Goal: Task Accomplishment & Management: Manage account settings

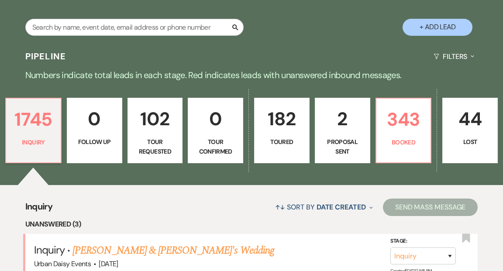
scroll to position [229, 0]
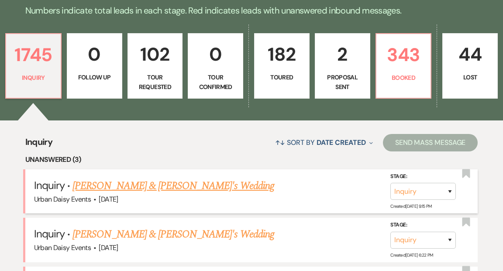
click at [142, 178] on link "[PERSON_NAME] & [PERSON_NAME]'s Wedding" at bounding box center [174, 186] width 202 height 16
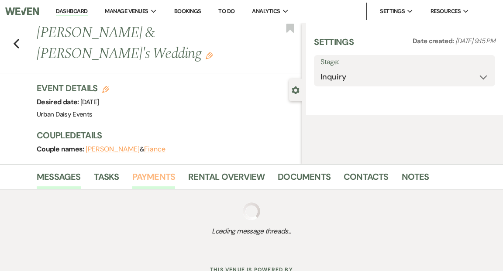
select select "5"
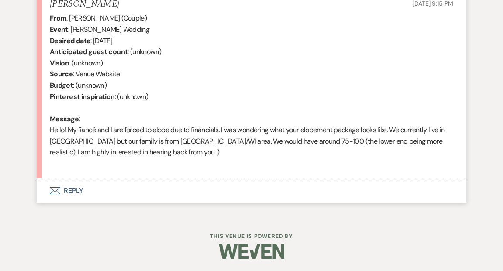
scroll to position [352, 0]
click at [75, 187] on button "Envelope Reply" at bounding box center [252, 190] width 430 height 24
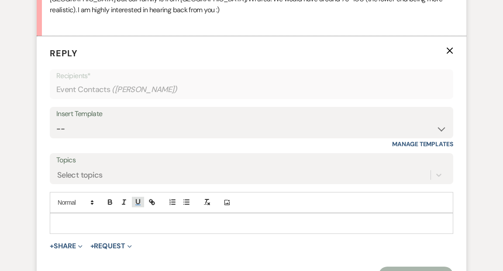
scroll to position [499, 0]
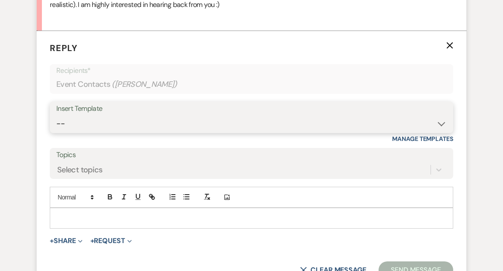
click at [442, 122] on select "-- Payment Past Due Rental Agreement and First Payment Urban Daisy Initial Resp…" at bounding box center [251, 123] width 391 height 17
select select "3546"
click at [56, 115] on select "-- Payment Past Due Rental Agreement and First Payment Urban Daisy Initial Resp…" at bounding box center [251, 123] width 391 height 17
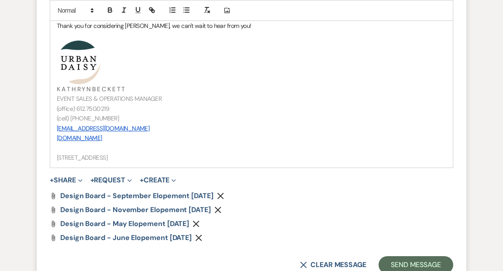
scroll to position [1201, 0]
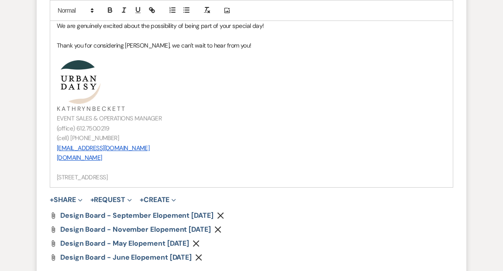
click at [91, 107] on span "﻿K A T H R Y N B E C K E T T" at bounding box center [91, 109] width 68 height 8
click at [106, 137] on p "(cell) [PHONE_NUMBER]" at bounding box center [252, 138] width 390 height 10
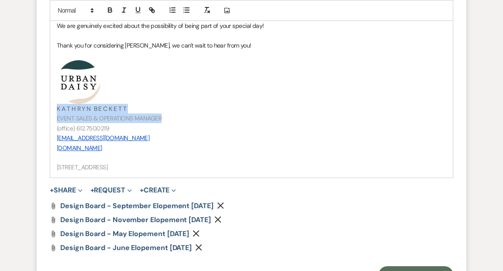
drag, startPoint x: 164, startPoint y: 117, endPoint x: 55, endPoint y: 106, distance: 109.8
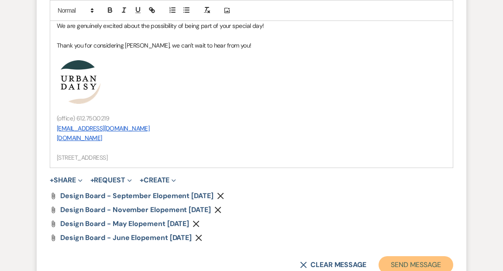
click at [409, 260] on button "Send Message" at bounding box center [416, 264] width 75 height 17
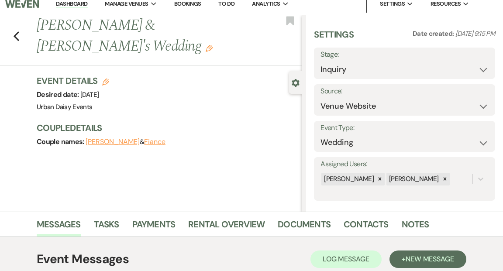
scroll to position [0, 0]
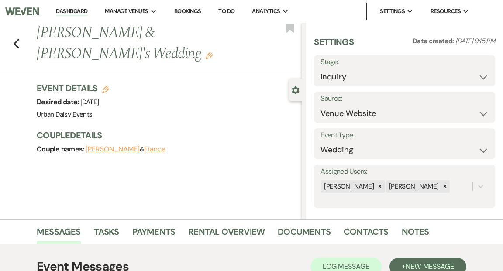
click at [81, 10] on link "Dashboard" at bounding box center [71, 11] width 31 height 8
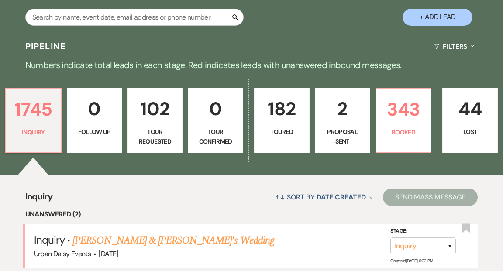
scroll to position [188, 0]
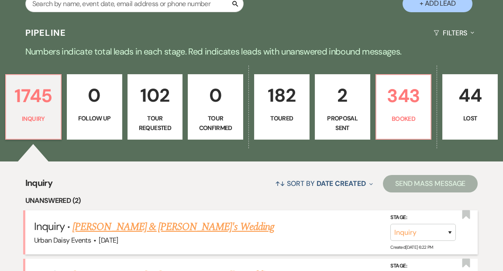
click at [112, 219] on link "[PERSON_NAME] & [PERSON_NAME]'s Wedding" at bounding box center [174, 227] width 202 height 16
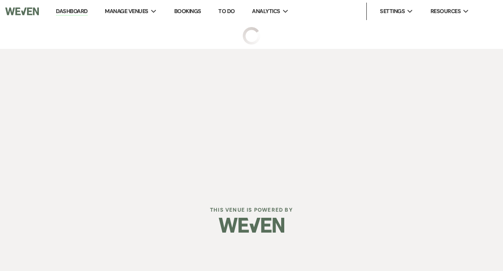
select select "5"
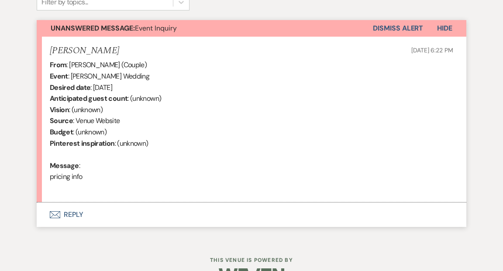
scroll to position [330, 0]
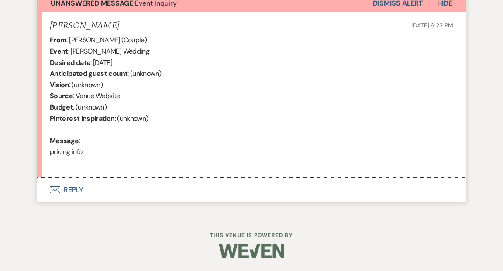
click at [76, 188] on button "Envelope Reply" at bounding box center [252, 190] width 430 height 24
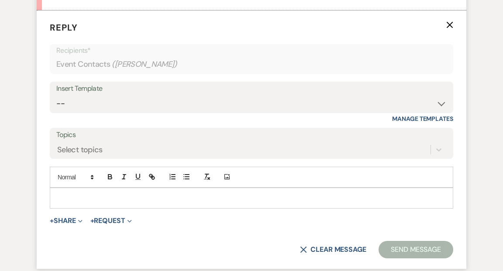
scroll to position [501, 0]
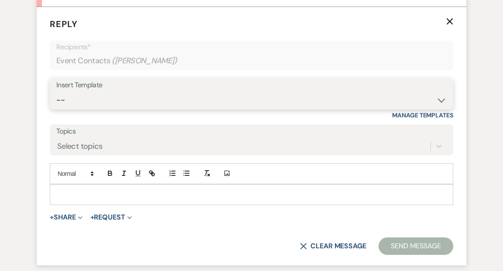
click at [442, 100] on select "-- Payment Past Due Rental Agreement and First Payment Urban Daisy Initial Resp…" at bounding box center [251, 100] width 391 height 17
select select "1243"
click at [56, 92] on select "-- Payment Past Due Rental Agreement and First Payment Urban Daisy Initial Resp…" at bounding box center [251, 100] width 391 height 17
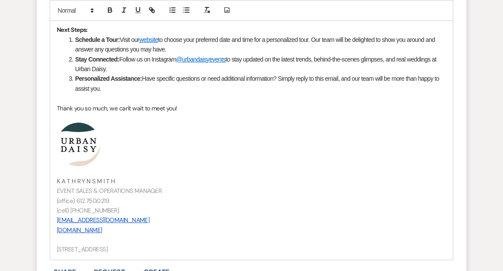
scroll to position [949, 0]
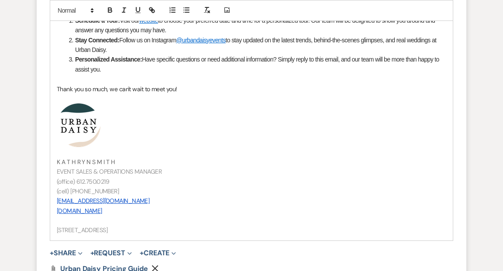
click at [107, 191] on p "(cell) [PHONE_NUMBER]" at bounding box center [252, 192] width 390 height 10
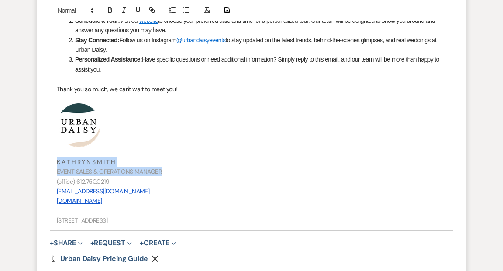
drag, startPoint x: 162, startPoint y: 171, endPoint x: 54, endPoint y: 157, distance: 108.8
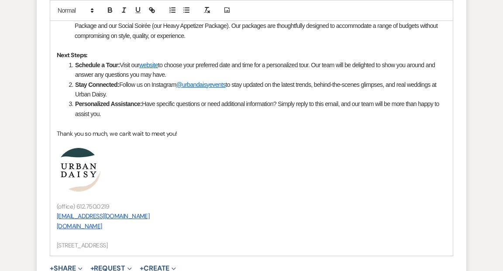
scroll to position [1043, 0]
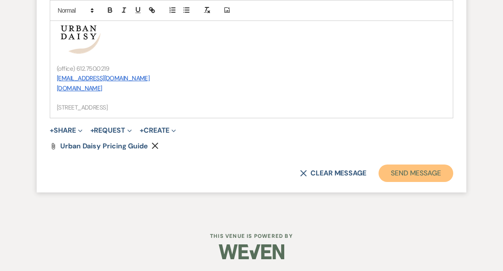
click at [400, 173] on button "Send Message" at bounding box center [416, 173] width 75 height 17
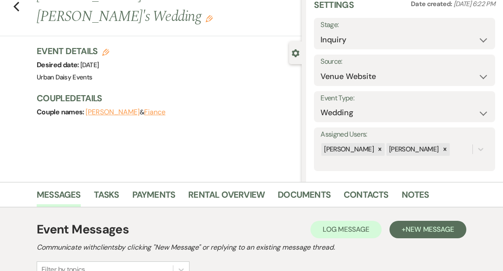
scroll to position [0, 0]
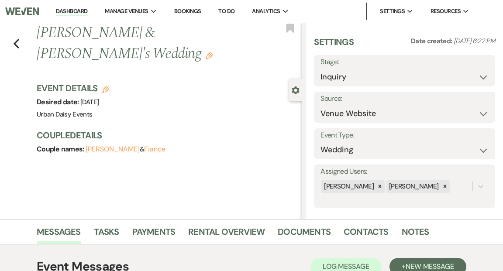
click at [73, 6] on li "Dashboard" at bounding box center [72, 11] width 40 height 17
click at [73, 9] on link "Dashboard" at bounding box center [71, 11] width 31 height 8
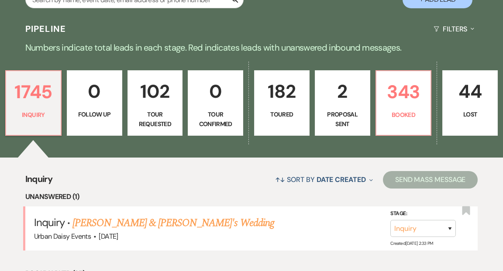
scroll to position [218, 0]
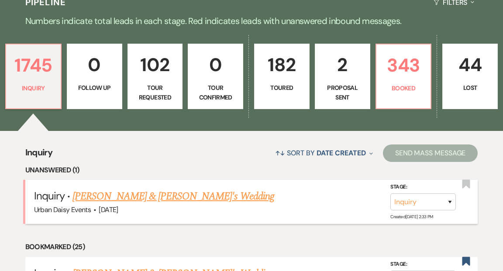
click at [100, 189] on link "[PERSON_NAME] & [PERSON_NAME]'s Wedding" at bounding box center [174, 197] width 202 height 16
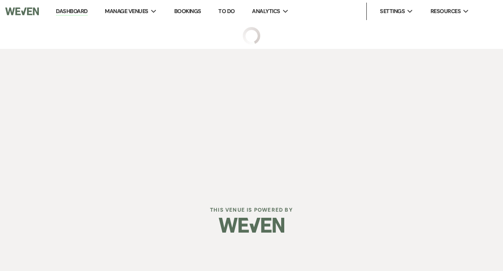
select select "5"
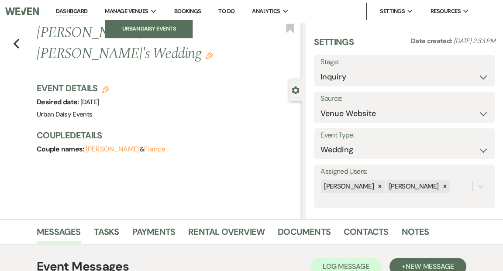
click at [152, 27] on li "Urban Daisy Events" at bounding box center [149, 28] width 79 height 9
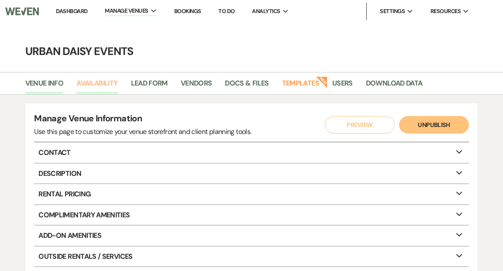
click at [107, 85] on link "Availability" at bounding box center [96, 86] width 41 height 17
select select "2"
select select "2026"
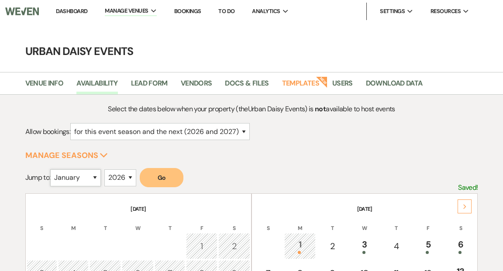
click at [98, 175] on select "January February March April May June July August September October November De…" at bounding box center [75, 178] width 51 height 17
select select "5"
click at [52, 170] on select "January February March April May June July August September October November De…" at bounding box center [75, 178] width 51 height 17
click at [165, 177] on button "Go" at bounding box center [162, 177] width 44 height 19
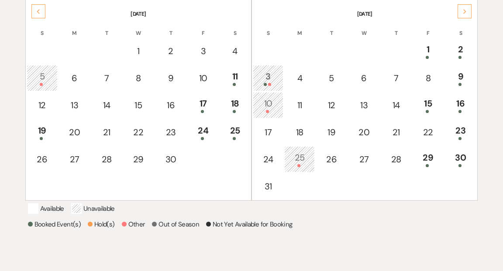
scroll to position [197, 0]
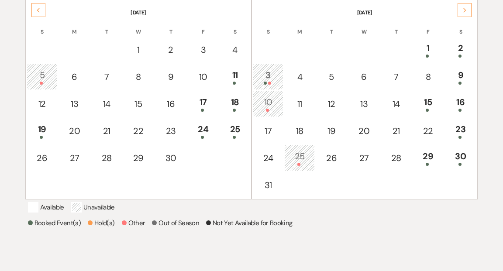
click at [464, 9] on icon "Next" at bounding box center [465, 10] width 4 height 5
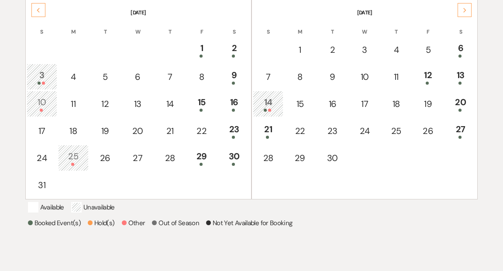
click at [465, 8] on icon "Next" at bounding box center [465, 10] width 4 height 5
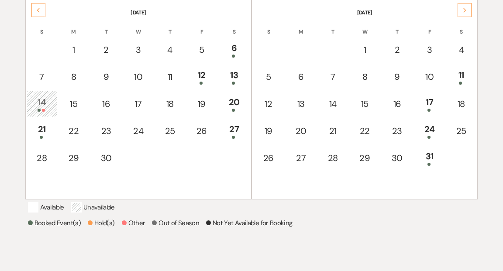
click at [468, 4] on div "Next" at bounding box center [465, 10] width 14 height 14
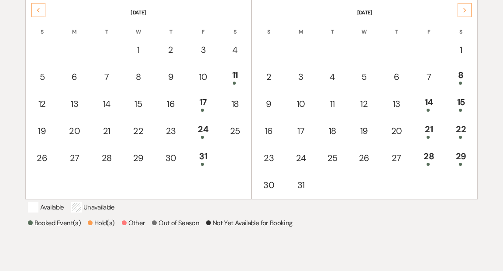
click at [468, 7] on div "Next" at bounding box center [465, 10] width 14 height 14
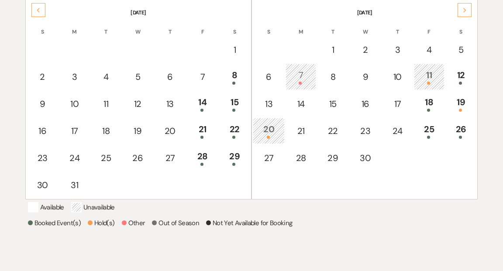
click at [35, 8] on div "Previous" at bounding box center [38, 10] width 14 height 14
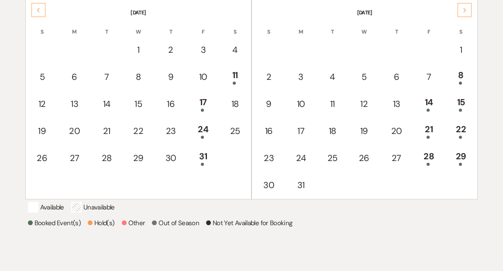
click at [464, 9] on icon "Next" at bounding box center [465, 10] width 4 height 5
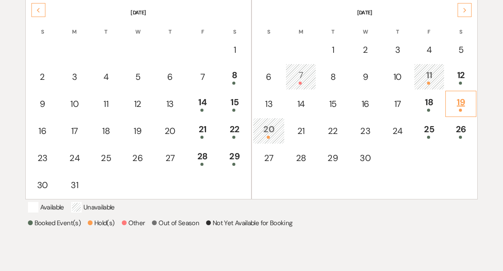
click at [460, 101] on div "19" at bounding box center [461, 104] width 22 height 16
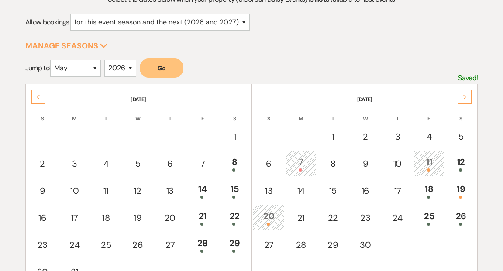
scroll to position [138, 0]
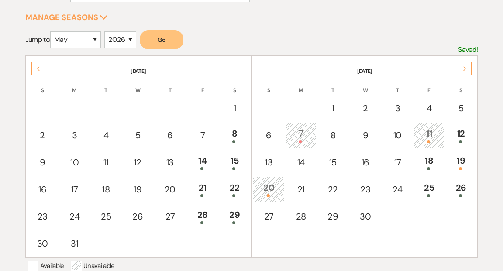
click at [464, 69] on icon "Next" at bounding box center [465, 68] width 4 height 5
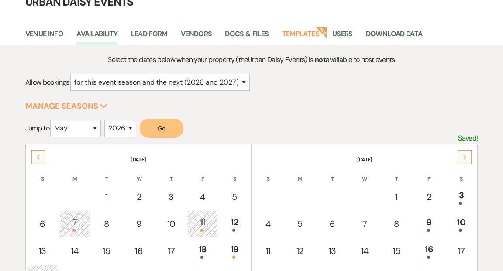
scroll to position [0, 0]
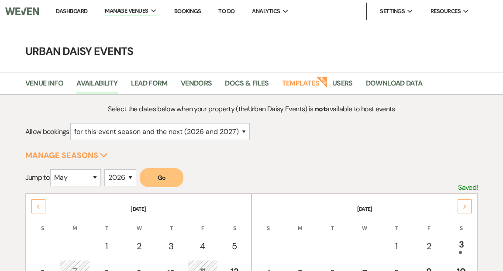
click at [74, 11] on link "Dashboard" at bounding box center [71, 10] width 31 height 7
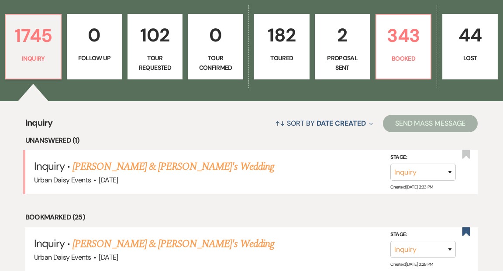
scroll to position [262, 0]
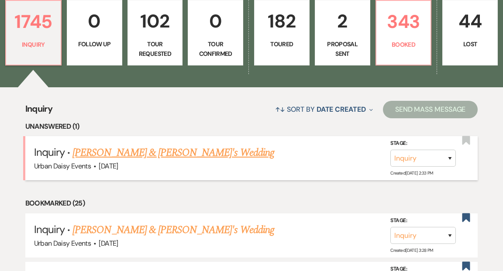
click at [115, 145] on link "[PERSON_NAME] & [PERSON_NAME]'s Wedding" at bounding box center [174, 153] width 202 height 16
select select "5"
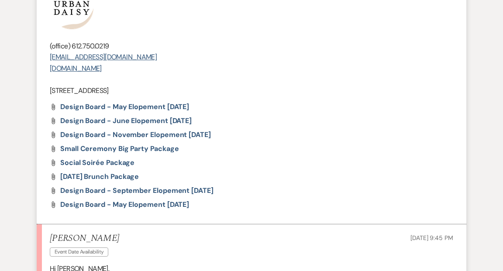
scroll to position [2065, 0]
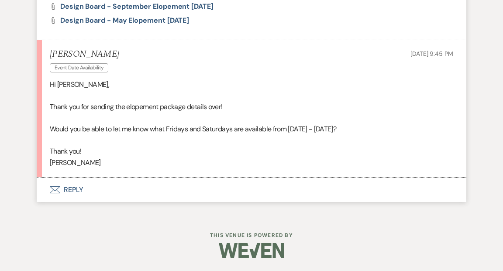
click at [76, 190] on button "Envelope Reply" at bounding box center [252, 190] width 430 height 24
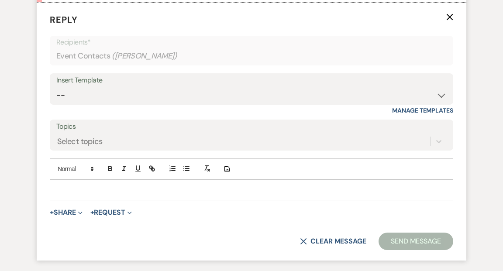
scroll to position [2236, 0]
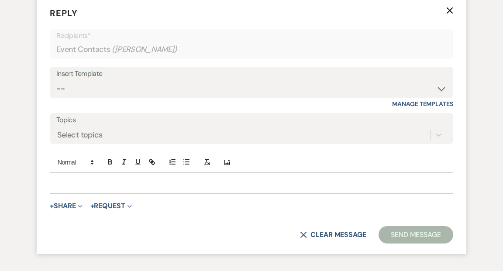
click at [75, 188] on p at bounding box center [252, 184] width 390 height 10
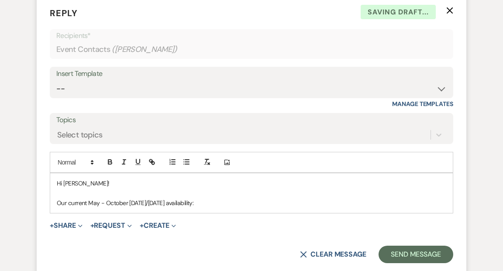
click at [129, 208] on p "Our current May - October [DATE]/[DATE] availability:" at bounding box center [252, 203] width 390 height 10
click at [225, 208] on p "Our current [DATE] - [DATE], [DATE]/[DATE] availability:" at bounding box center [252, 203] width 390 height 10
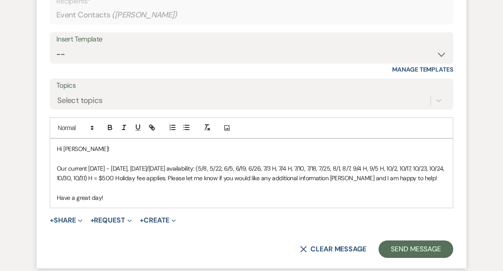
scroll to position [2271, 0]
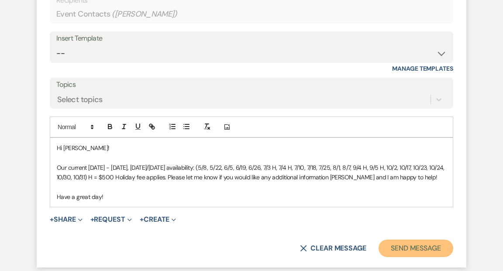
click at [404, 257] on button "Send Message" at bounding box center [416, 248] width 75 height 17
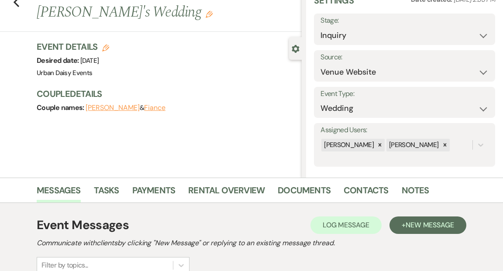
scroll to position [0, 0]
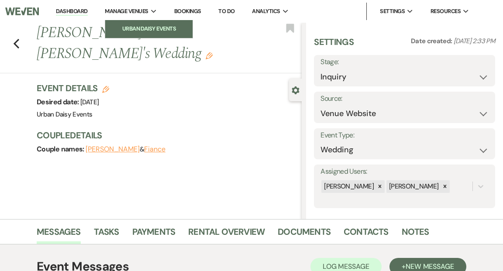
click at [140, 26] on li "Urban Daisy Events" at bounding box center [149, 28] width 79 height 9
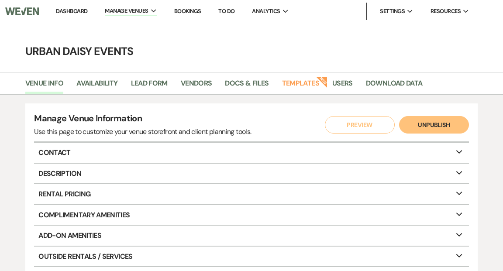
click at [79, 7] on li "Dashboard" at bounding box center [72, 11] width 40 height 17
click at [77, 10] on link "Dashboard" at bounding box center [71, 10] width 31 height 7
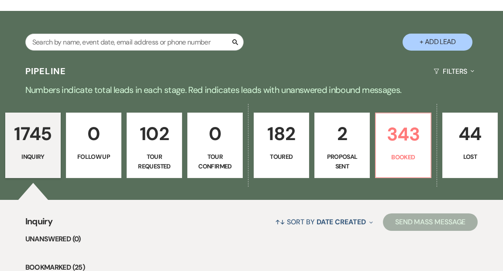
scroll to position [166, 0]
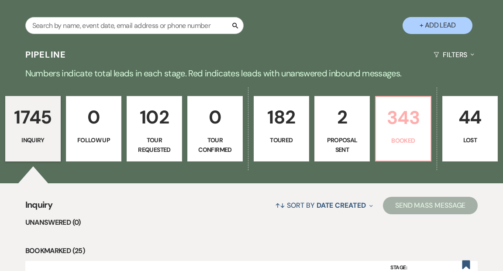
click at [403, 111] on p "343" at bounding box center [403, 117] width 44 height 29
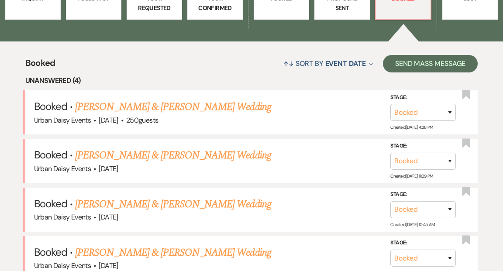
scroll to position [309, 0]
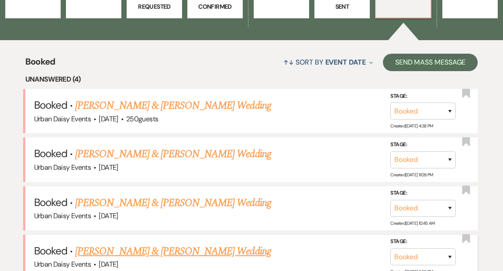
click at [204, 244] on link "[PERSON_NAME] & [PERSON_NAME] Wedding" at bounding box center [173, 252] width 196 height 16
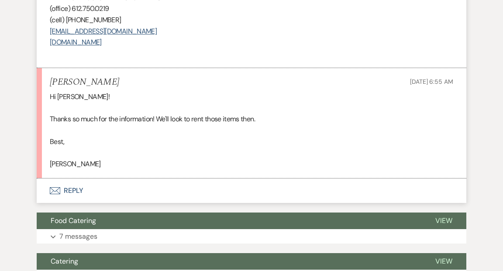
scroll to position [562, 0]
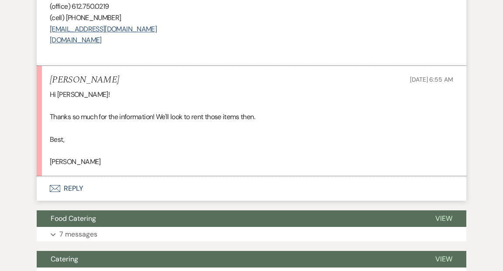
click at [74, 187] on button "Envelope Reply" at bounding box center [252, 189] width 430 height 24
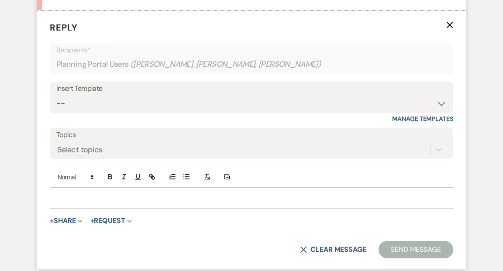
scroll to position [731, 0]
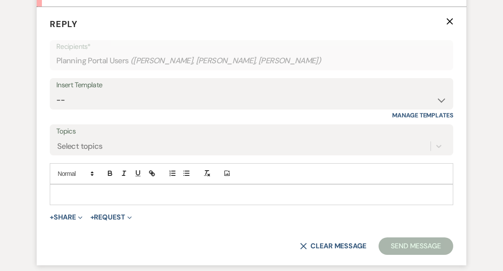
click at [69, 188] on div at bounding box center [251, 195] width 403 height 20
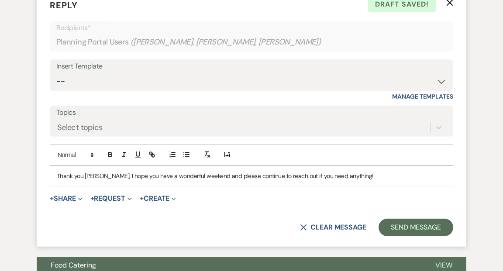
scroll to position [752, 0]
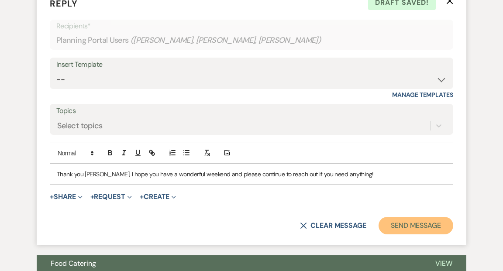
click at [396, 225] on button "Send Message" at bounding box center [416, 225] width 75 height 17
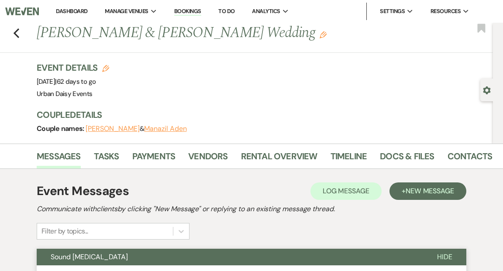
scroll to position [2, 0]
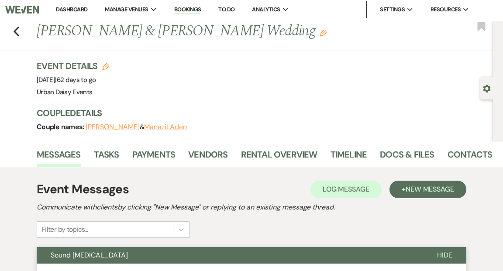
click at [64, 9] on link "Dashboard" at bounding box center [71, 9] width 31 height 7
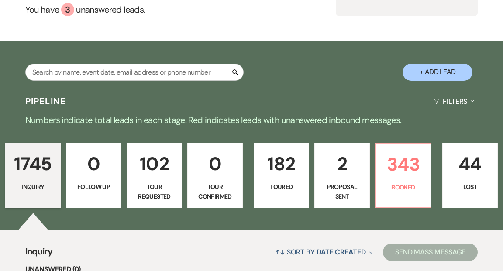
scroll to position [149, 0]
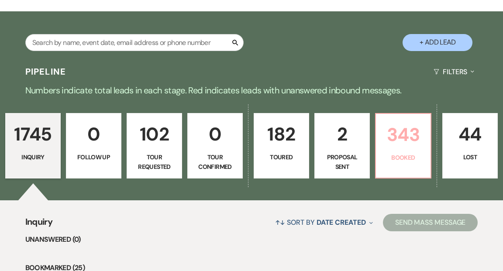
click at [395, 131] on link "343 Booked" at bounding box center [403, 146] width 56 height 66
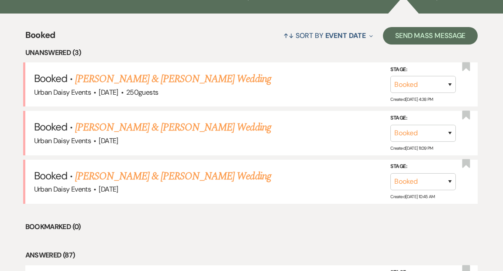
scroll to position [351, 0]
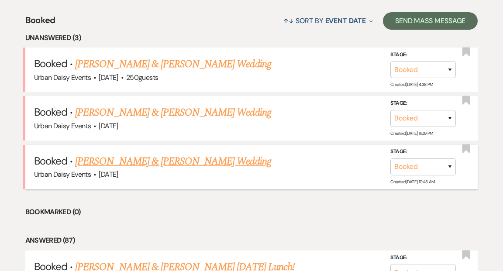
click at [173, 154] on link "[PERSON_NAME] & [PERSON_NAME] Wedding" at bounding box center [173, 162] width 196 height 16
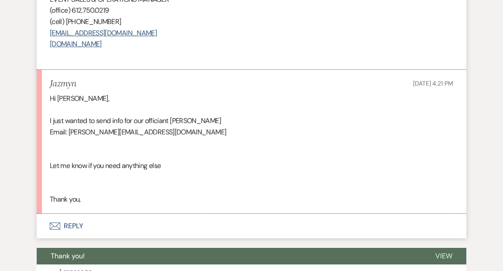
scroll to position [1655, 0]
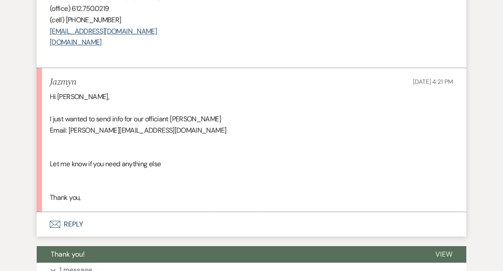
click at [75, 222] on button "Envelope Reply" at bounding box center [252, 224] width 430 height 24
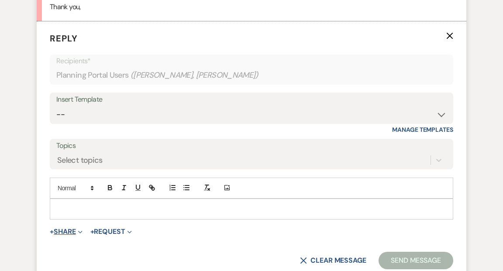
scroll to position [1860, 0]
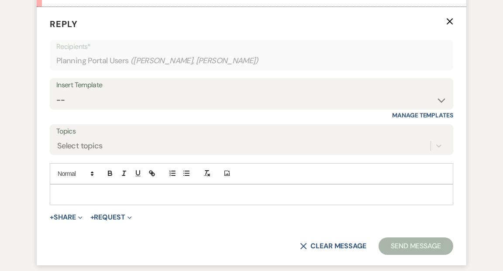
click at [85, 191] on p at bounding box center [252, 195] width 390 height 10
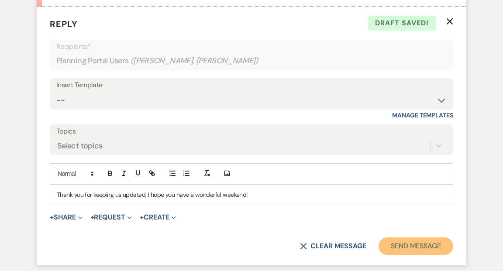
click at [399, 247] on button "Send Message" at bounding box center [416, 246] width 75 height 17
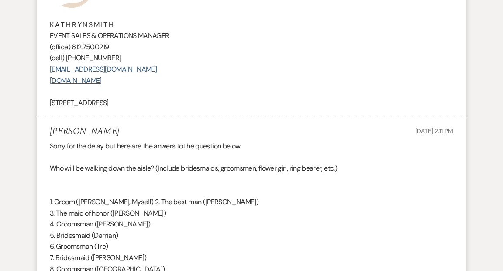
scroll to position [547, 0]
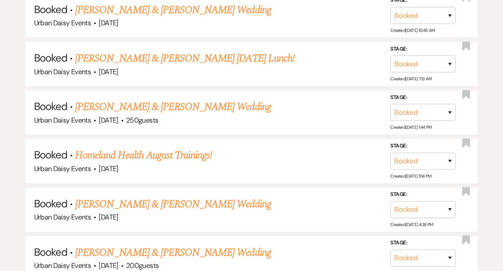
scroll to position [351, 0]
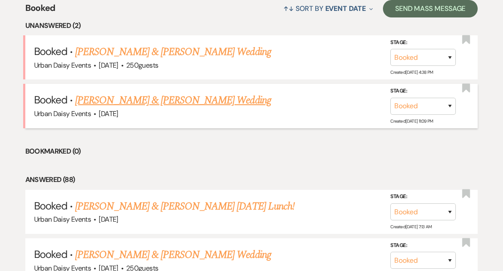
click at [148, 93] on link "[PERSON_NAME] & [PERSON_NAME] Wedding" at bounding box center [173, 101] width 196 height 16
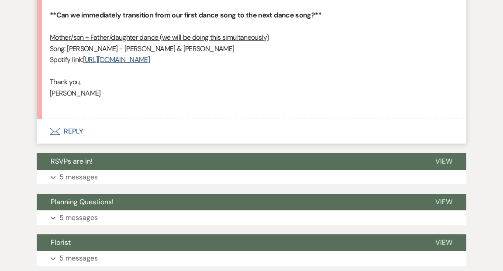
scroll to position [806, 0]
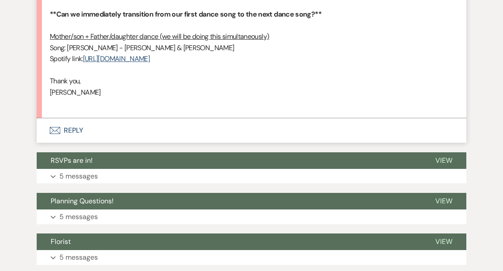
click at [76, 130] on button "Envelope Reply" at bounding box center [252, 130] width 430 height 24
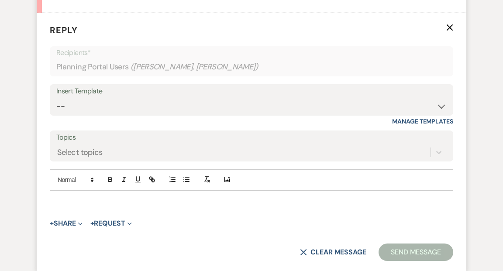
scroll to position [918, 0]
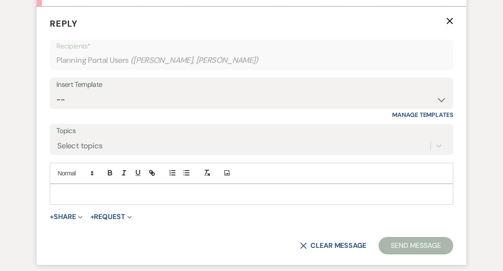
click at [60, 188] on div at bounding box center [251, 194] width 403 height 20
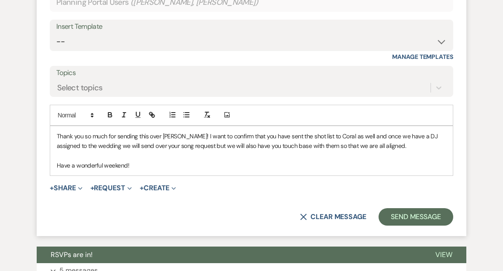
scroll to position [994, 0]
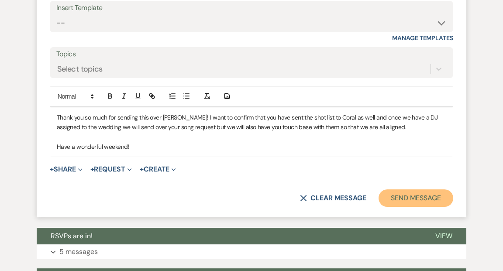
click at [404, 197] on button "Send Message" at bounding box center [416, 198] width 75 height 17
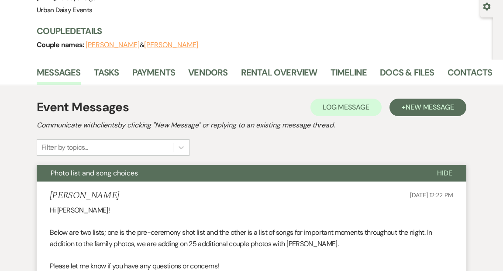
scroll to position [0, 0]
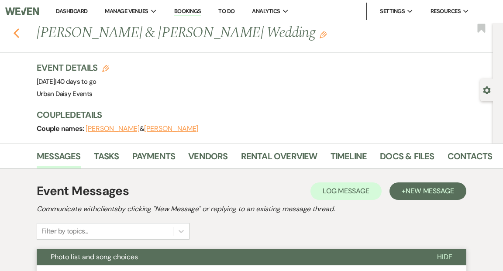
click at [17, 33] on icon "Previous" at bounding box center [16, 33] width 7 height 10
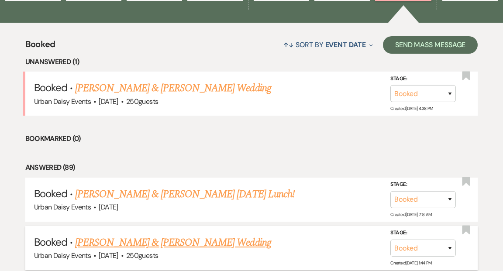
scroll to position [311, 0]
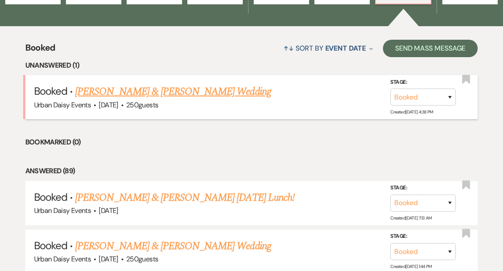
click at [145, 85] on link "[PERSON_NAME] & [PERSON_NAME] Wedding" at bounding box center [173, 92] width 196 height 16
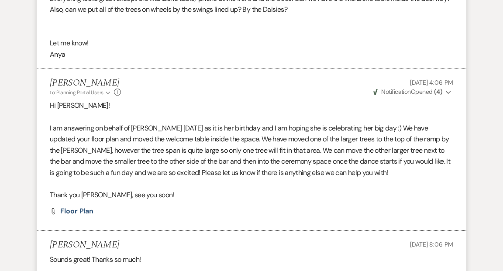
scroll to position [2165, 0]
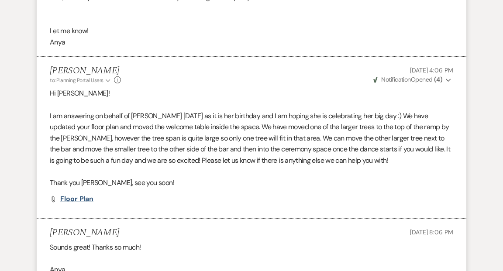
click at [82, 197] on span "Floor Plan" at bounding box center [76, 198] width 33 height 9
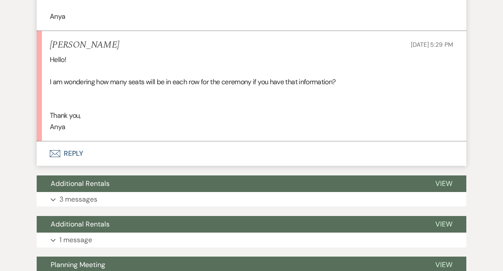
scroll to position [2425, 0]
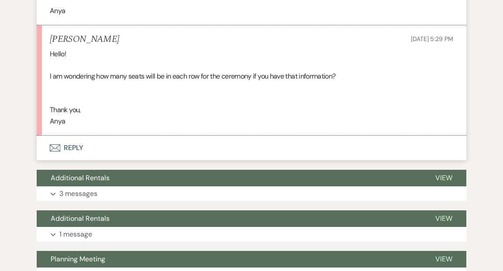
click at [76, 146] on button "Envelope Reply" at bounding box center [252, 148] width 430 height 24
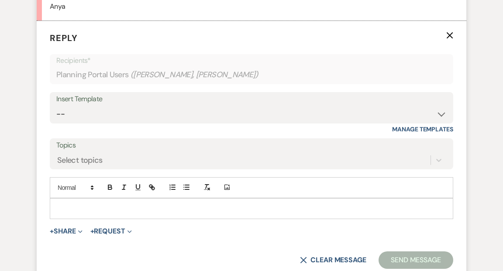
scroll to position [2553, 0]
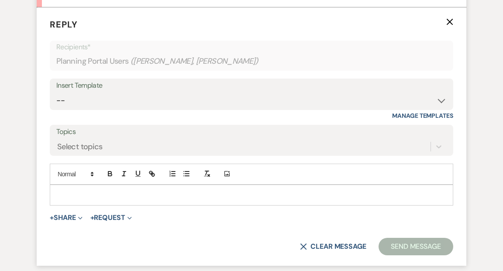
click at [62, 187] on div at bounding box center [251, 195] width 403 height 20
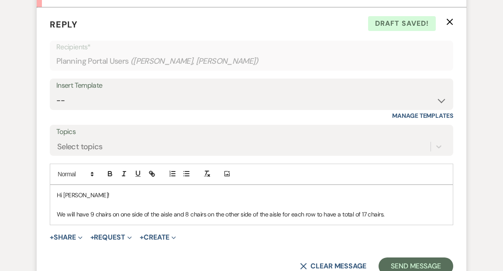
click at [90, 215] on p "We will have 9 chairs on one side of the aisle and 8 chairs on the other side o…" at bounding box center [252, 215] width 390 height 10
click at [412, 216] on p "We will have 14 rows of 9 chairs on one side of the aisle and 8 chairs on the o…" at bounding box center [252, 215] width 390 height 10
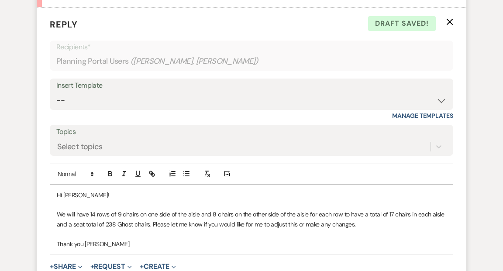
click at [151, 224] on p "We will have 14 rows of 9 chairs on one side of the aisle and 8 chairs on the o…" at bounding box center [252, 220] width 390 height 20
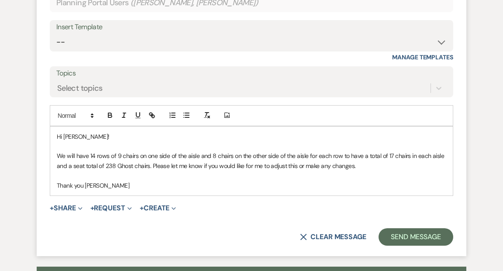
scroll to position [2614, 0]
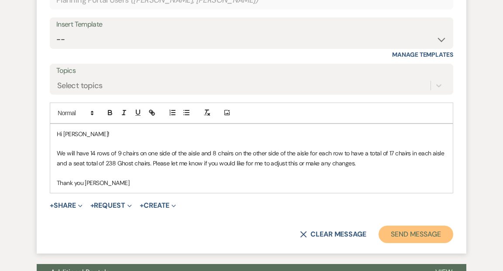
click at [428, 236] on button "Send Message" at bounding box center [416, 234] width 75 height 17
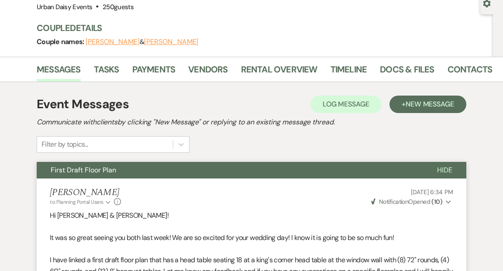
scroll to position [0, 0]
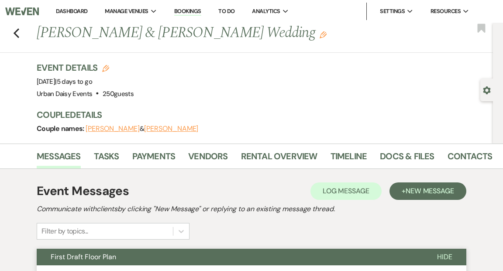
click at [74, 9] on link "Dashboard" at bounding box center [71, 10] width 31 height 7
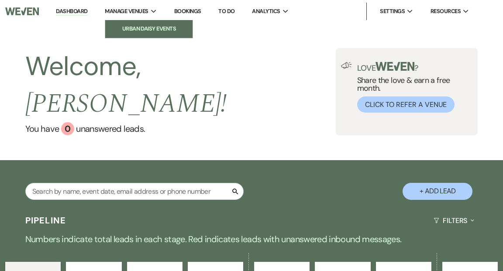
click at [136, 26] on li "Urban Daisy Events" at bounding box center [149, 28] width 79 height 9
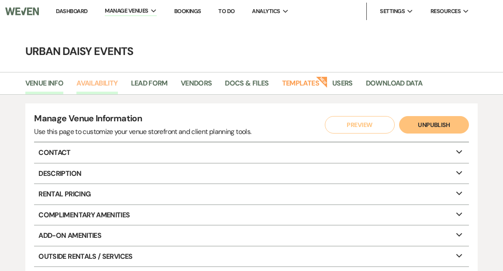
click at [93, 84] on link "Availability" at bounding box center [96, 86] width 41 height 17
select select "2"
select select "2026"
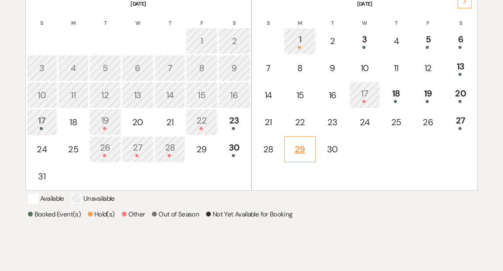
scroll to position [206, 0]
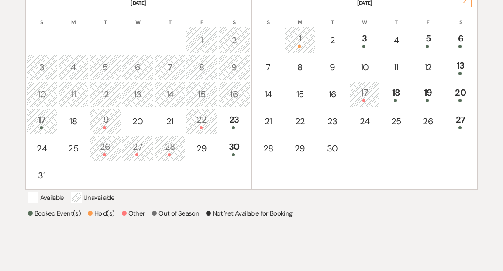
click at [364, 96] on div "17" at bounding box center [364, 94] width 21 height 16
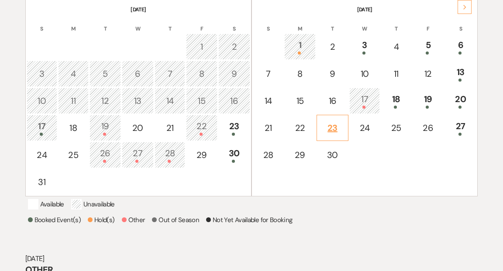
scroll to position [194, 0]
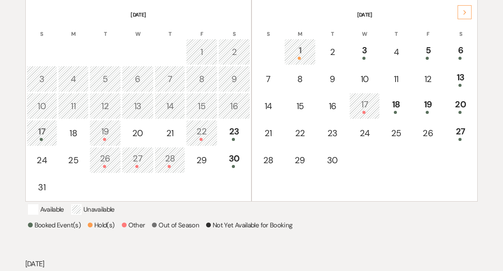
click at [465, 12] on icon "Next" at bounding box center [465, 12] width 4 height 5
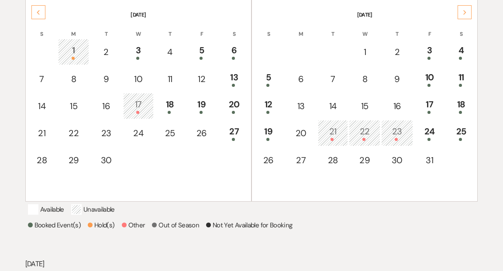
click at [465, 12] on icon "Next" at bounding box center [465, 12] width 4 height 5
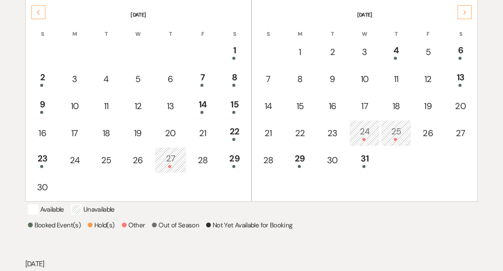
click at [465, 12] on icon "Next" at bounding box center [465, 12] width 4 height 5
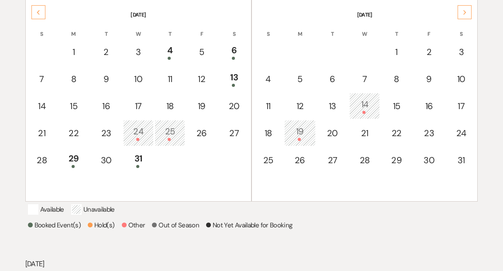
click at [465, 12] on icon "Next" at bounding box center [465, 12] width 4 height 5
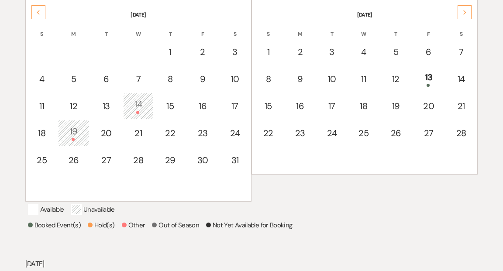
click at [465, 12] on icon "Next" at bounding box center [465, 12] width 4 height 5
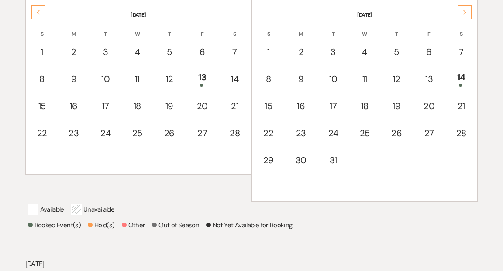
click at [465, 12] on icon "Next" at bounding box center [465, 12] width 4 height 5
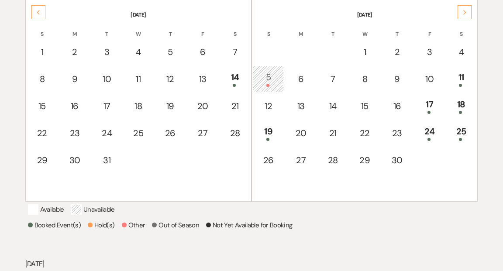
click at [465, 12] on icon "Next" at bounding box center [465, 12] width 4 height 5
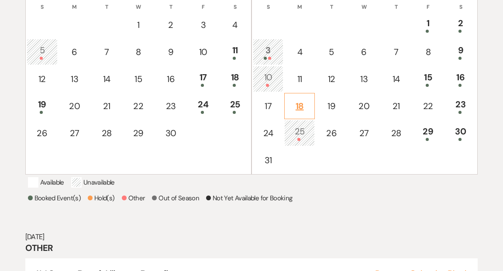
scroll to position [224, 0]
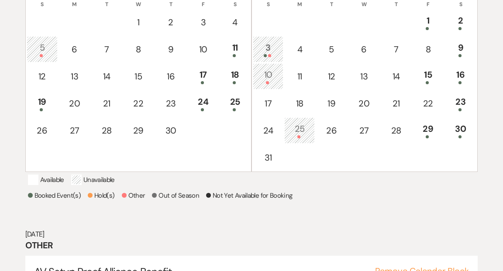
click at [270, 73] on div "10" at bounding box center [268, 76] width 21 height 16
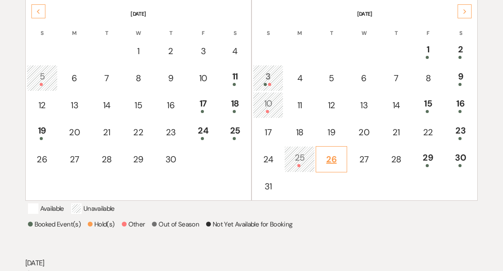
scroll to position [193, 0]
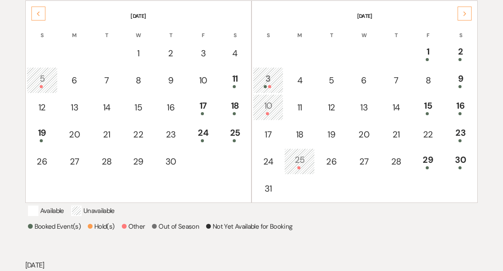
click at [462, 10] on div "Next" at bounding box center [465, 14] width 14 height 14
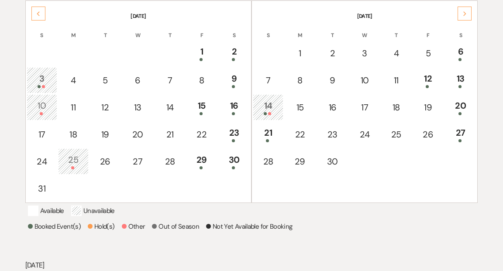
click at [465, 12] on icon "Next" at bounding box center [465, 13] width 4 height 5
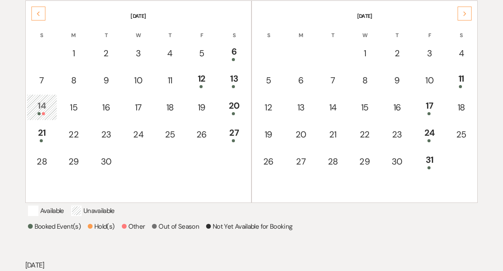
click at [465, 12] on icon "Next" at bounding box center [465, 13] width 4 height 5
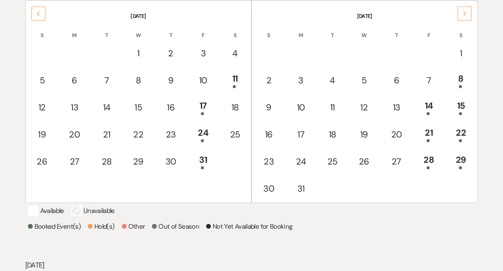
click at [465, 12] on icon "Next" at bounding box center [465, 13] width 4 height 5
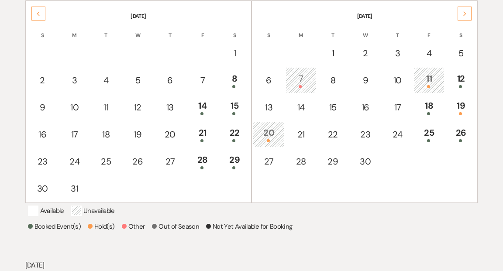
click at [428, 80] on div "11" at bounding box center [429, 80] width 21 height 16
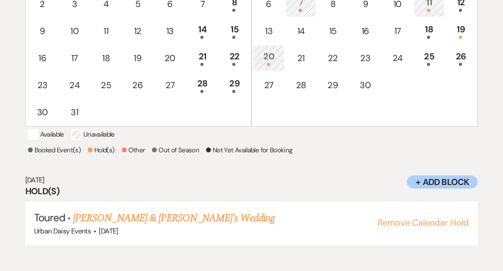
scroll to position [271, 0]
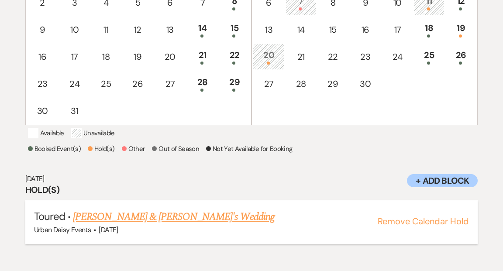
click at [216, 225] on link "Mary Catherine Penny & Fiance's Wedding" at bounding box center [174, 217] width 202 height 16
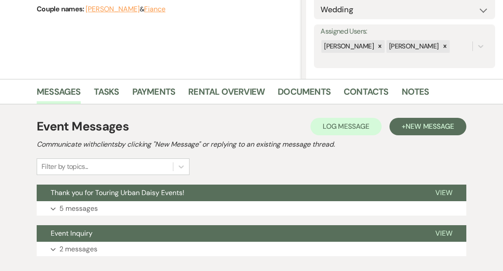
scroll to position [141, 0]
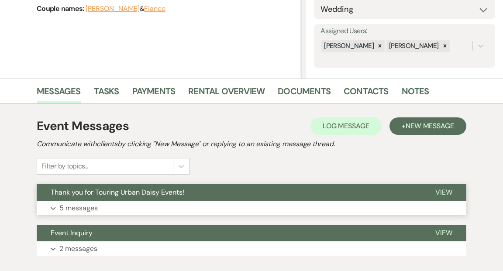
click at [446, 188] on span "View" at bounding box center [444, 192] width 17 height 9
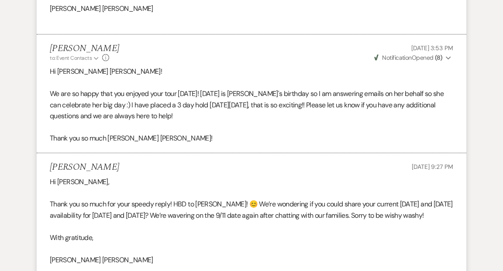
scroll to position [1431, 0]
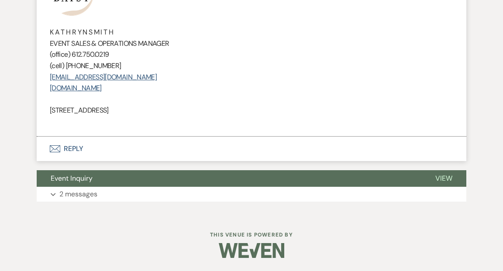
click at [72, 144] on button "Envelope Reply" at bounding box center [252, 149] width 430 height 24
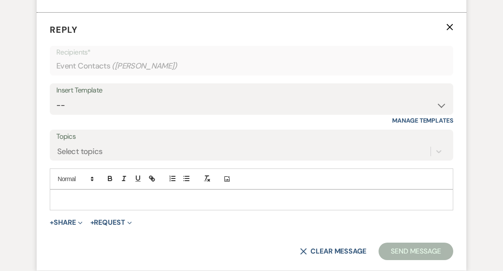
scroll to position [1523, 0]
click at [60, 205] on p at bounding box center [252, 200] width 390 height 10
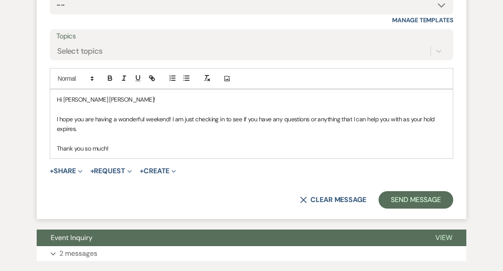
scroll to position [1656, 0]
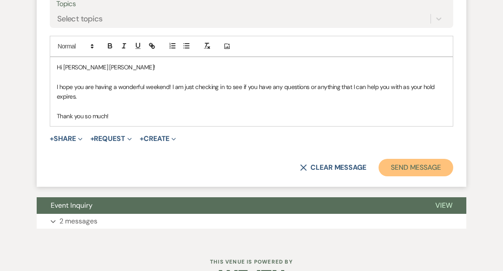
click at [412, 177] on button "Send Message" at bounding box center [416, 167] width 75 height 17
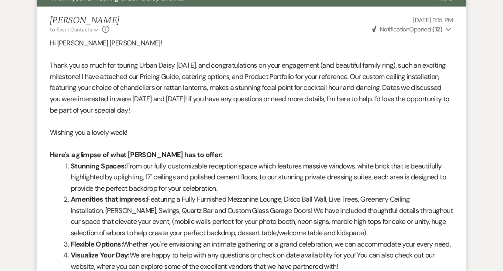
scroll to position [282, 0]
